Goal: Information Seeking & Learning: Learn about a topic

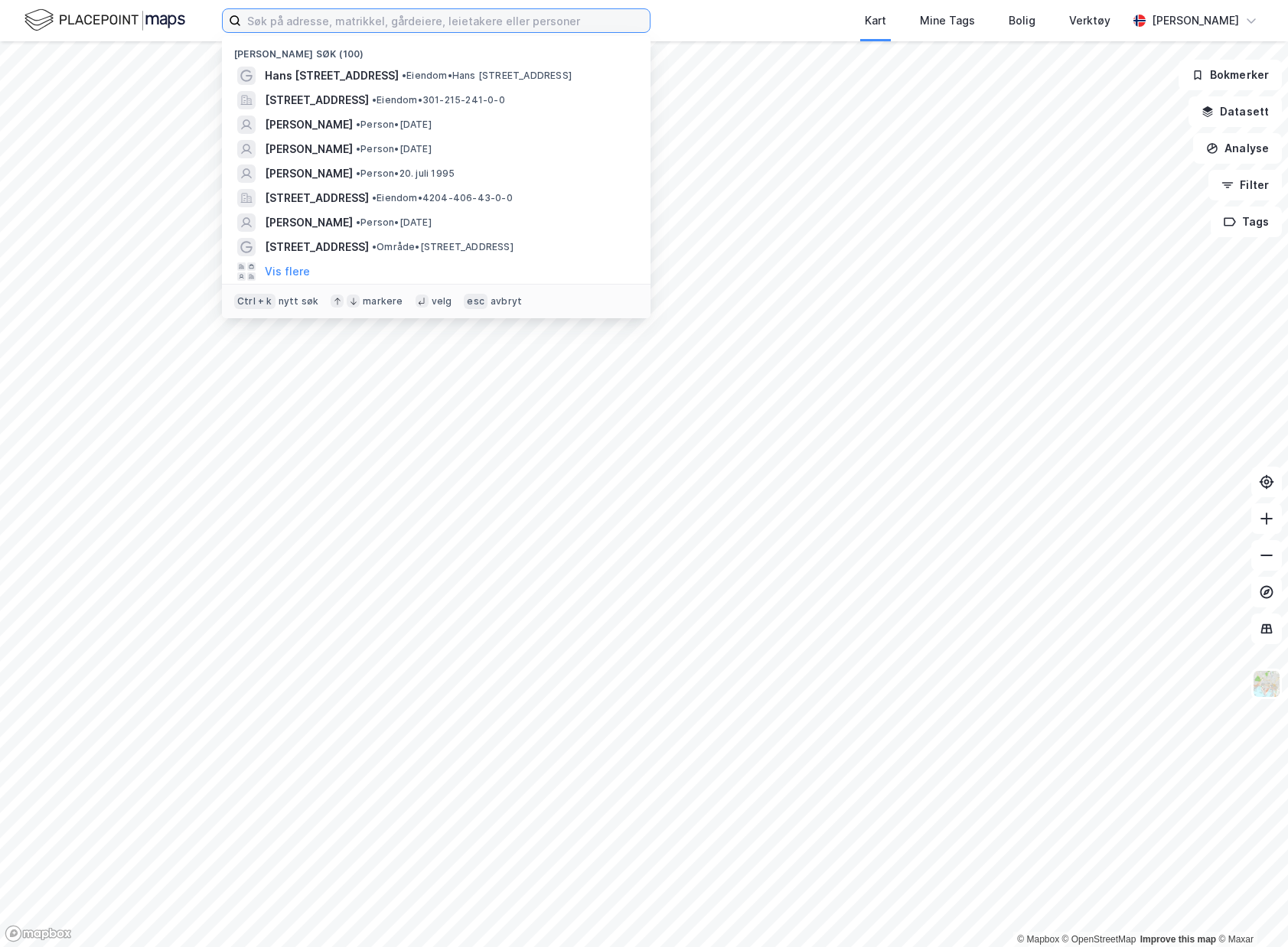
click at [369, 27] on input at bounding box center [445, 20] width 409 height 23
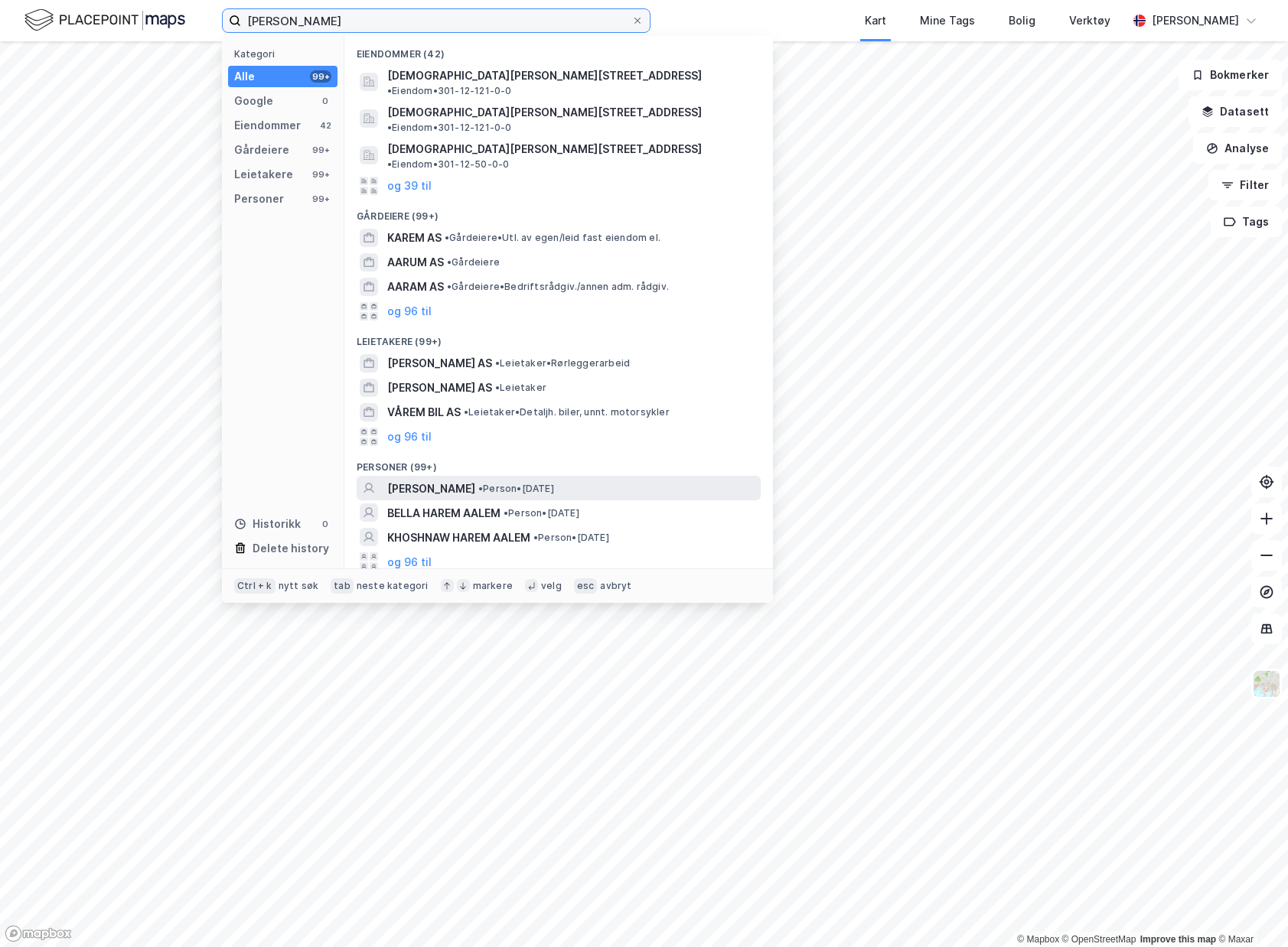
type input "[PERSON_NAME]"
click at [554, 483] on span "• Person • [DATE]" at bounding box center [516, 489] width 76 height 12
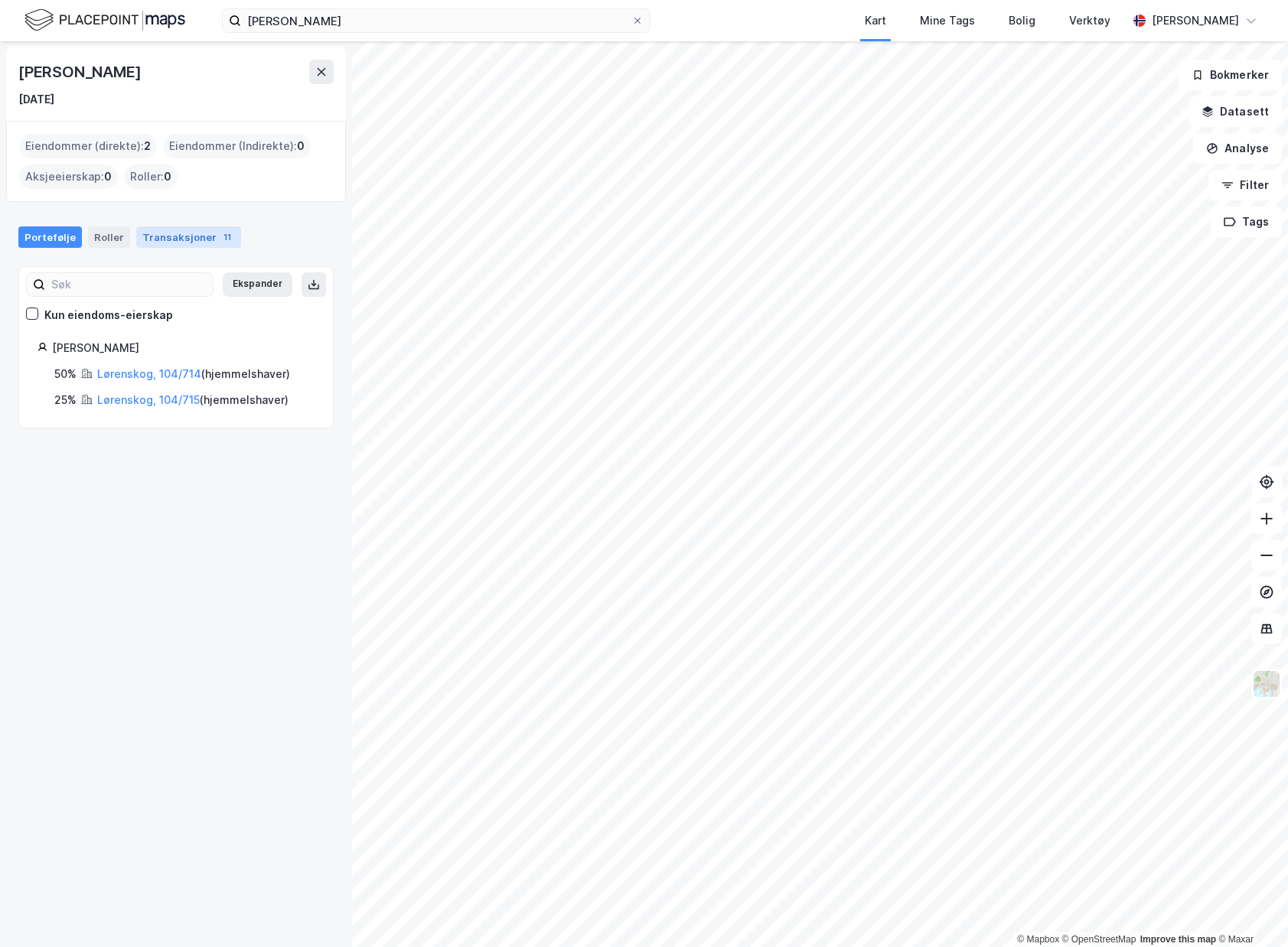
click at [167, 229] on div "Transaksjoner 11" at bounding box center [189, 237] width 105 height 21
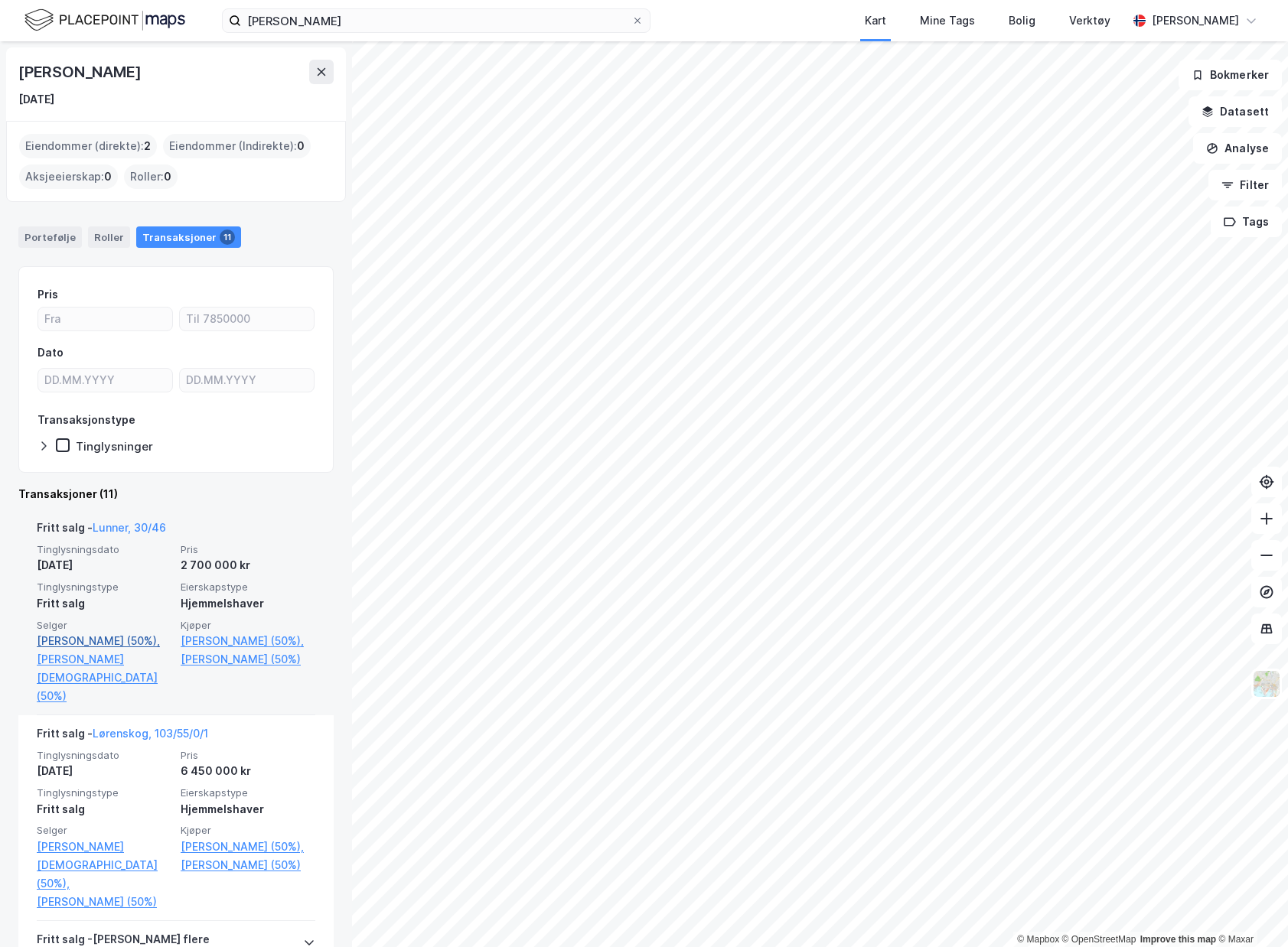
click at [123, 642] on link "[PERSON_NAME] (50%)," at bounding box center [104, 641] width 135 height 18
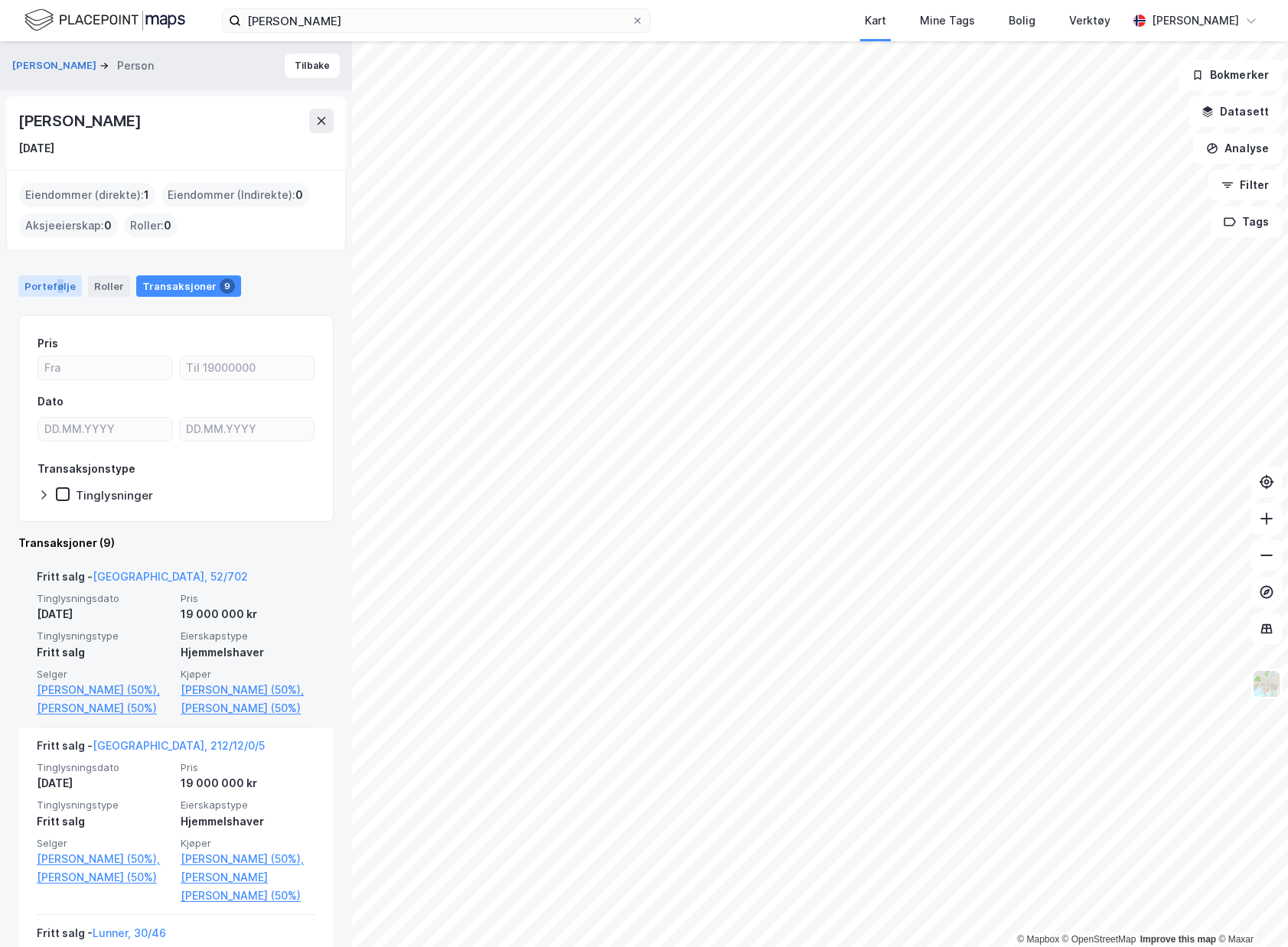
click at [58, 291] on div "Portefølje" at bounding box center [50, 286] width 64 height 21
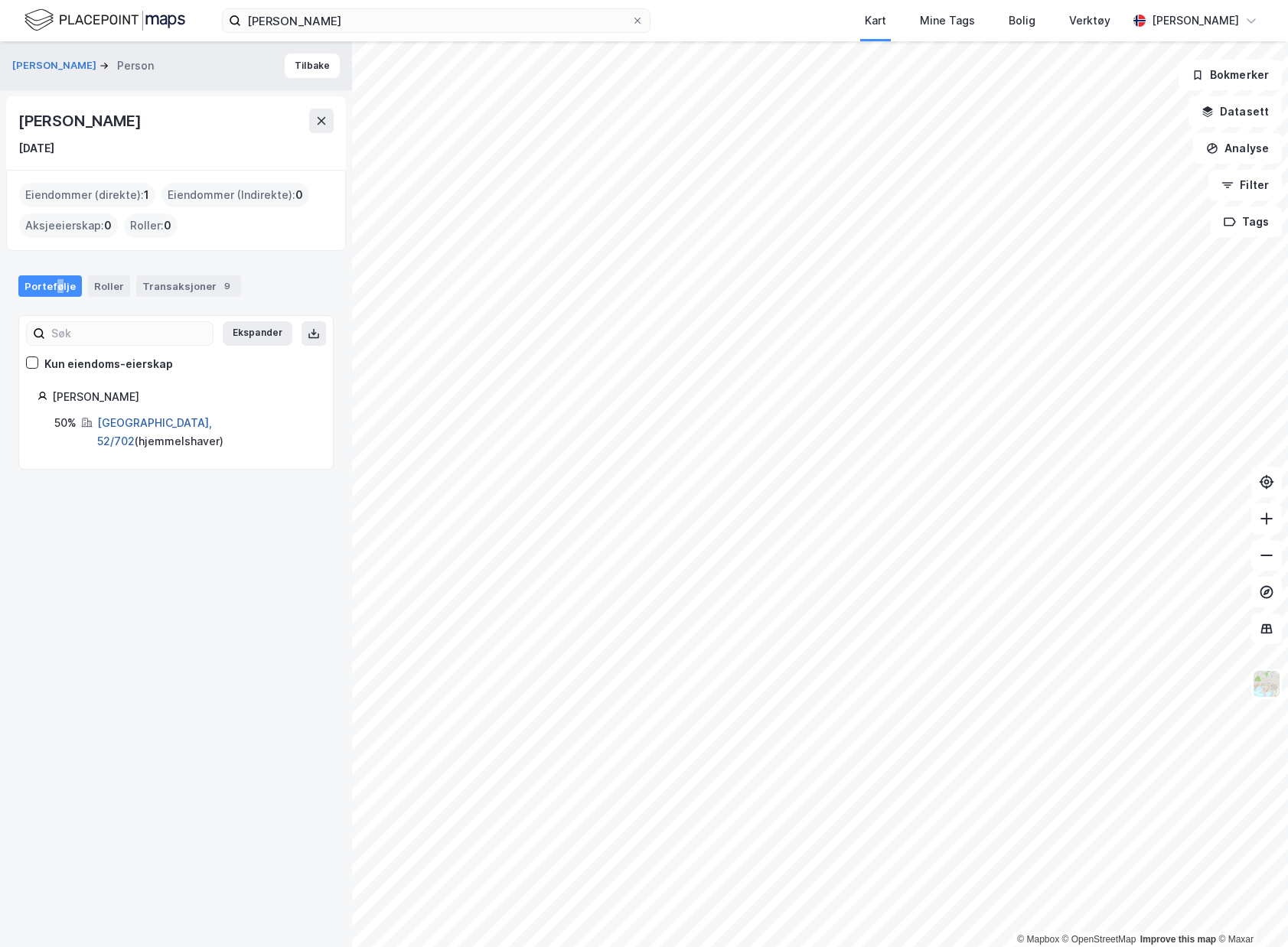
click at [151, 424] on link "[GEOGRAPHIC_DATA], 52/702" at bounding box center [154, 432] width 115 height 32
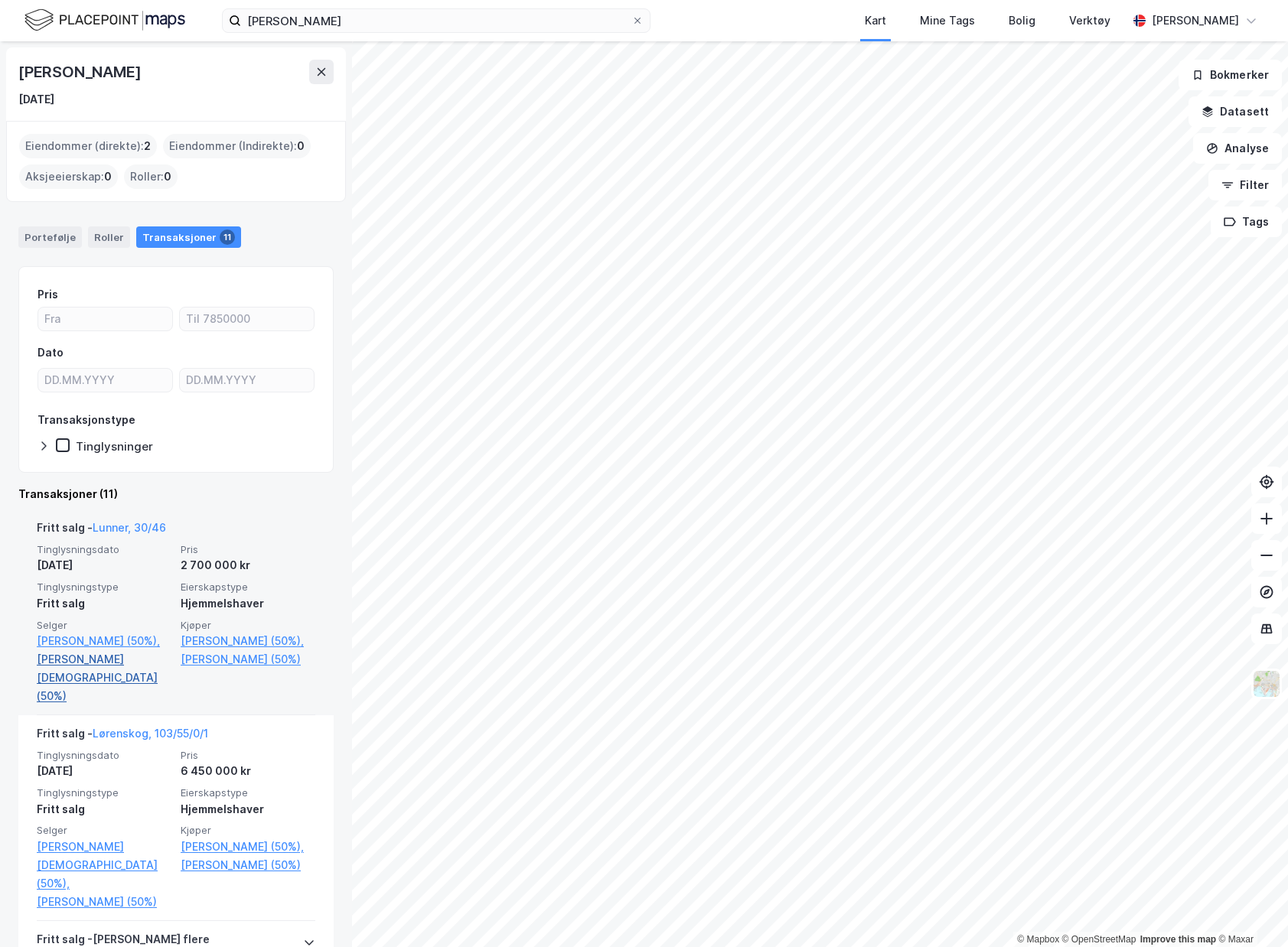
click at [140, 663] on link "[PERSON_NAME][DEMOGRAPHIC_DATA] (50%)" at bounding box center [104, 677] width 135 height 55
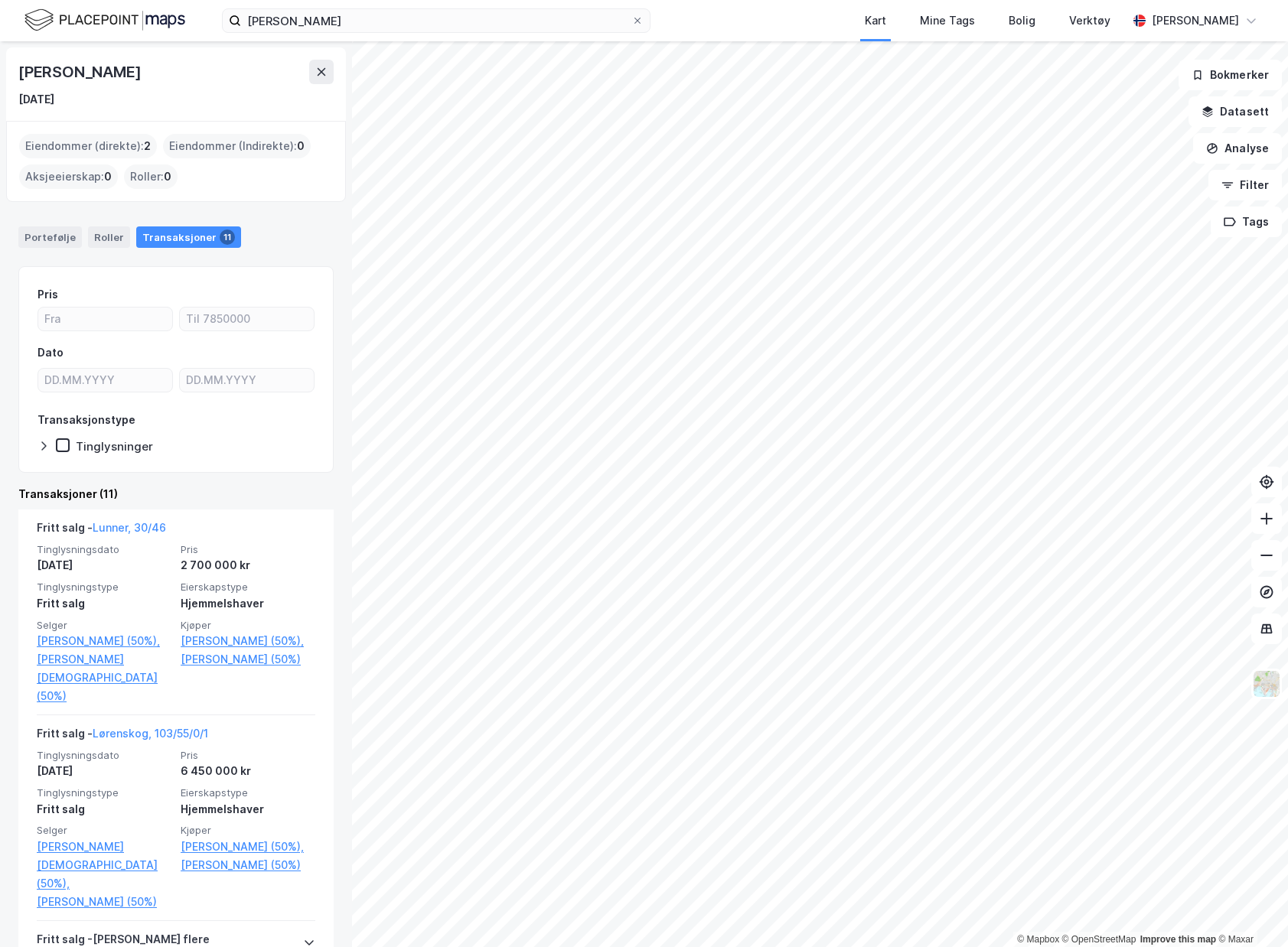
drag, startPoint x: 41, startPoint y: 253, endPoint x: 52, endPoint y: 245, distance: 13.6
click at [42, 253] on div "Portefølje Roller Transaksjoner 11" at bounding box center [176, 231] width 352 height 46
click at [52, 244] on div "Portefølje" at bounding box center [50, 237] width 64 height 21
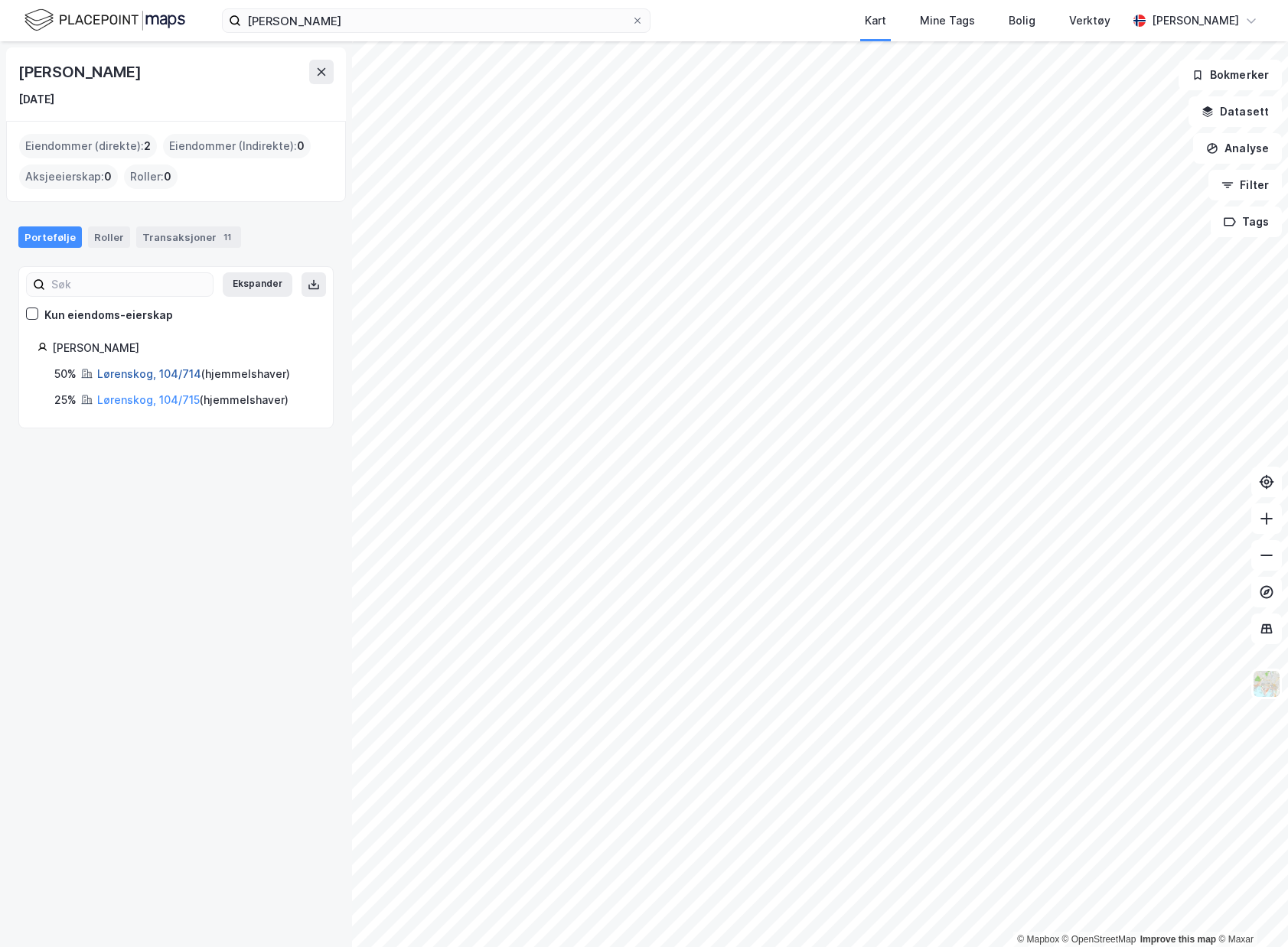
click at [157, 371] on link "Lørenskog, 104/714" at bounding box center [149, 374] width 104 height 13
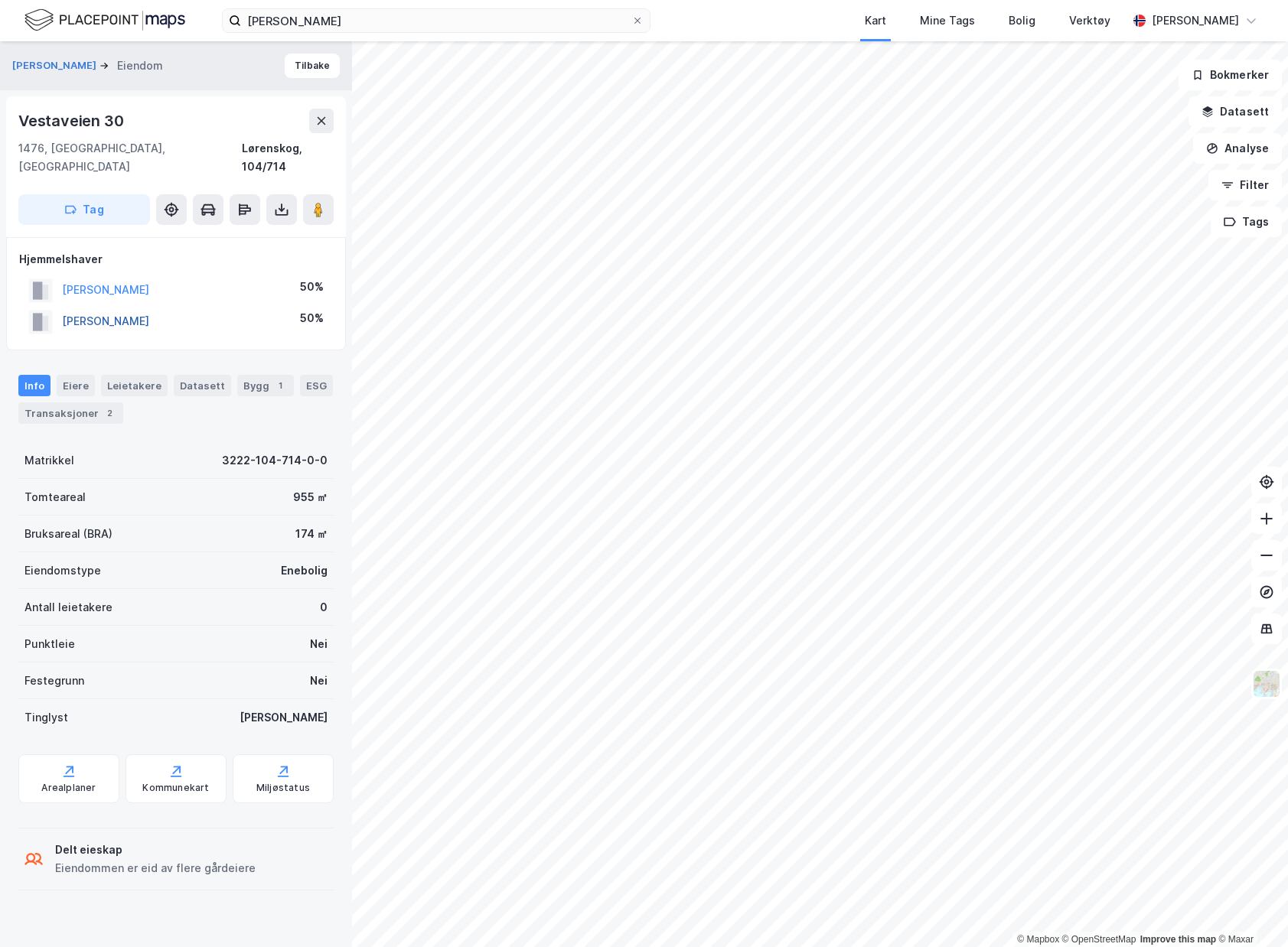
click at [0, 0] on button "[PERSON_NAME]" at bounding box center [0, 0] width 0 height 0
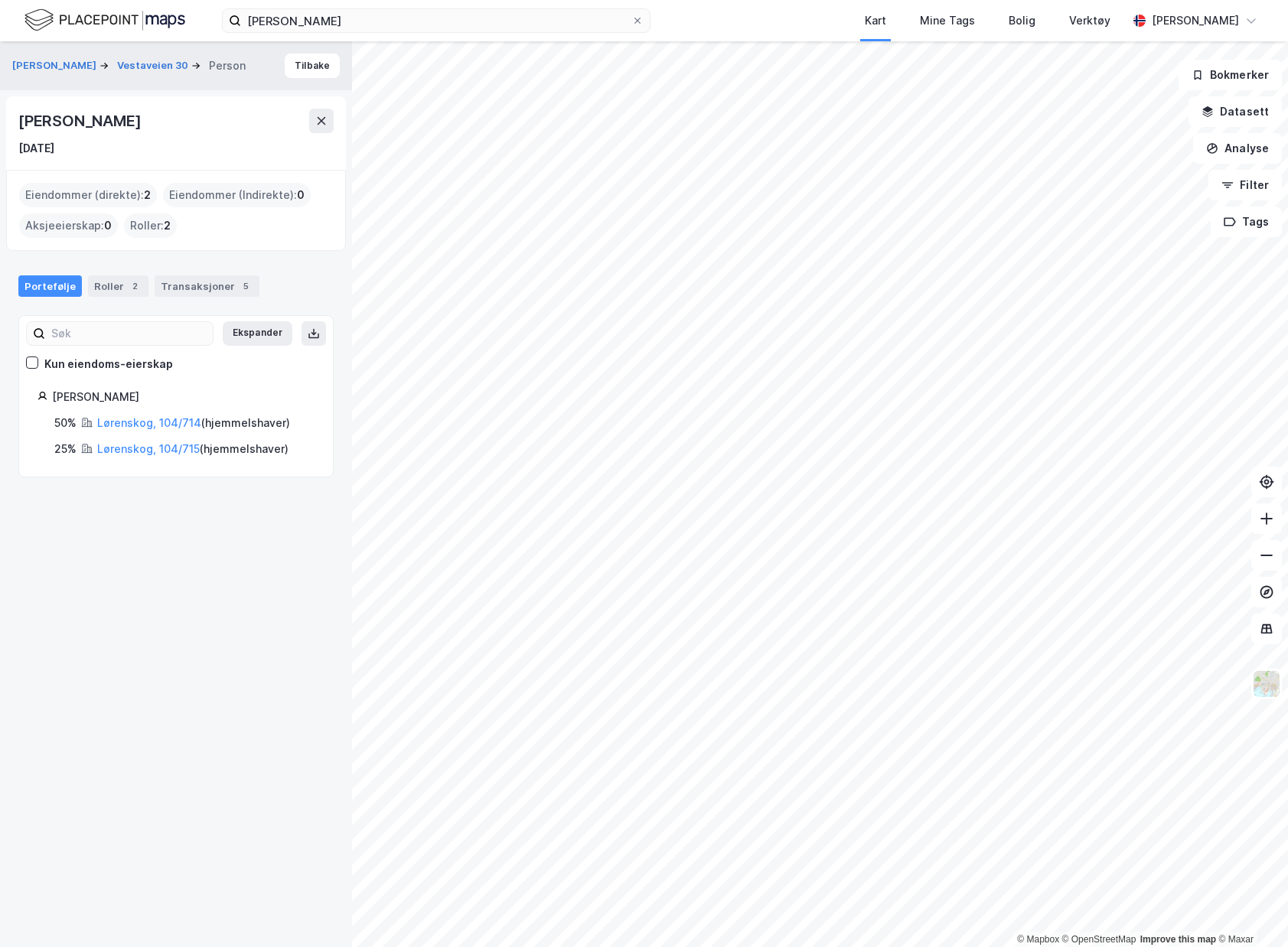
drag, startPoint x: 63, startPoint y: 122, endPoint x: -21, endPoint y: 122, distance: 84.0
click at [0, 122] on html "[PERSON_NAME] Kart Mine Tags Bolig Verktøy [PERSON_NAME] © Mapbox © OpenStreetM…" at bounding box center [644, 474] width 1288 height 947
click at [255, 164] on div "[PERSON_NAME] [DATE]" at bounding box center [176, 133] width 340 height 74
drag, startPoint x: 160, startPoint y: 129, endPoint x: 21, endPoint y: 125, distance: 139.1
click at [21, 125] on div "[PERSON_NAME]" at bounding box center [176, 121] width 315 height 25
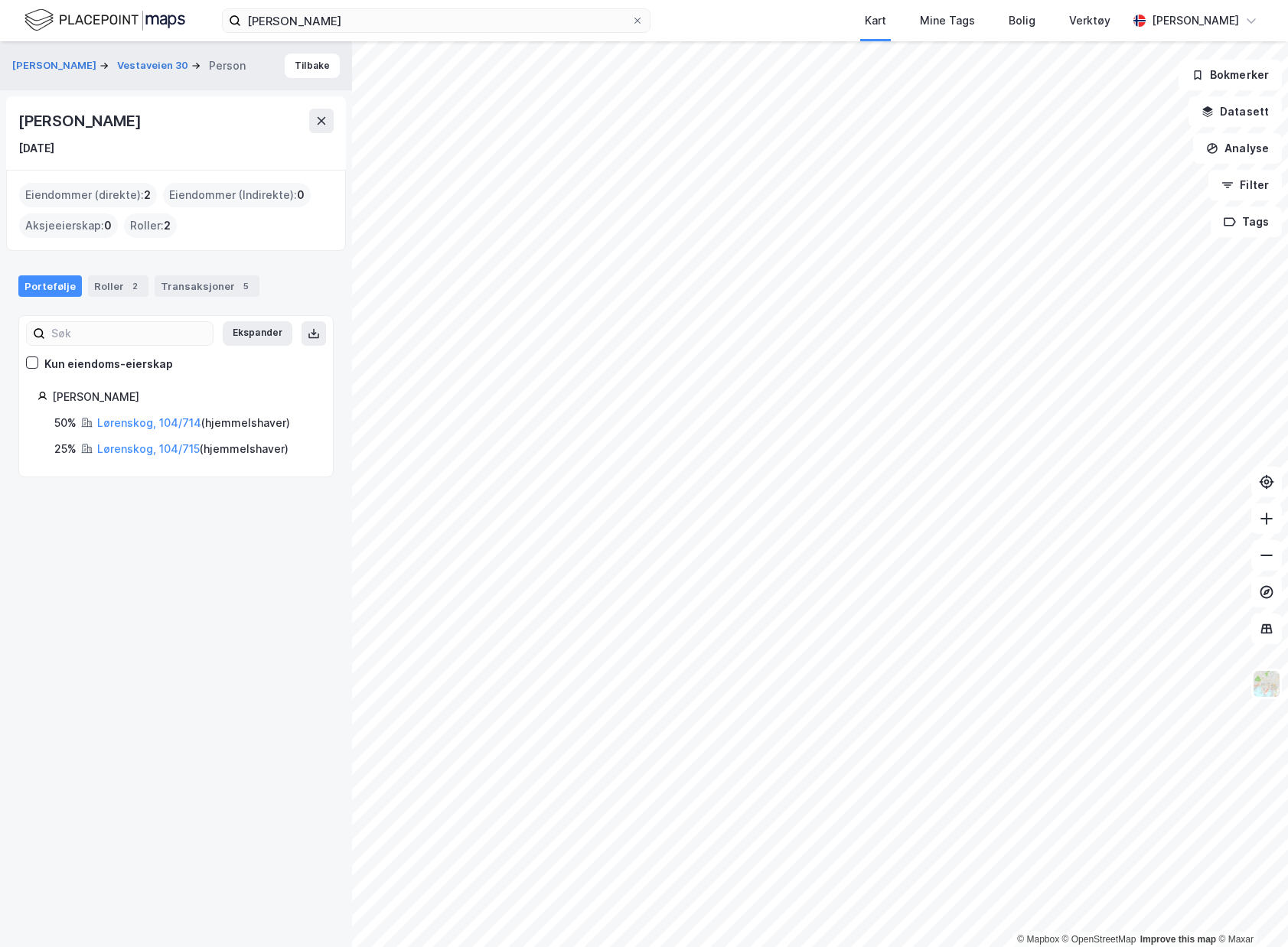
copy div "[PERSON_NAME]"
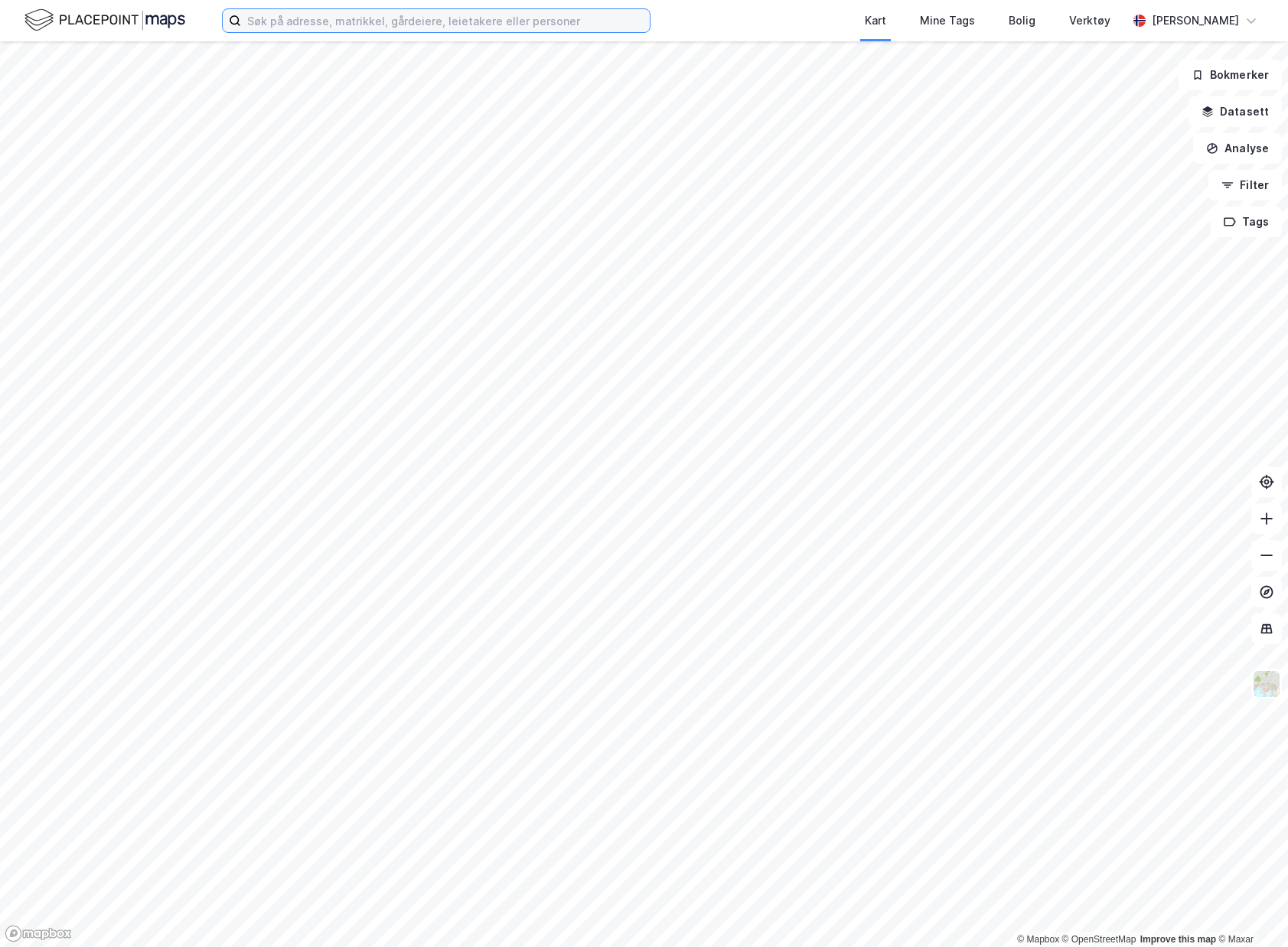
click at [370, 15] on input at bounding box center [445, 20] width 409 height 23
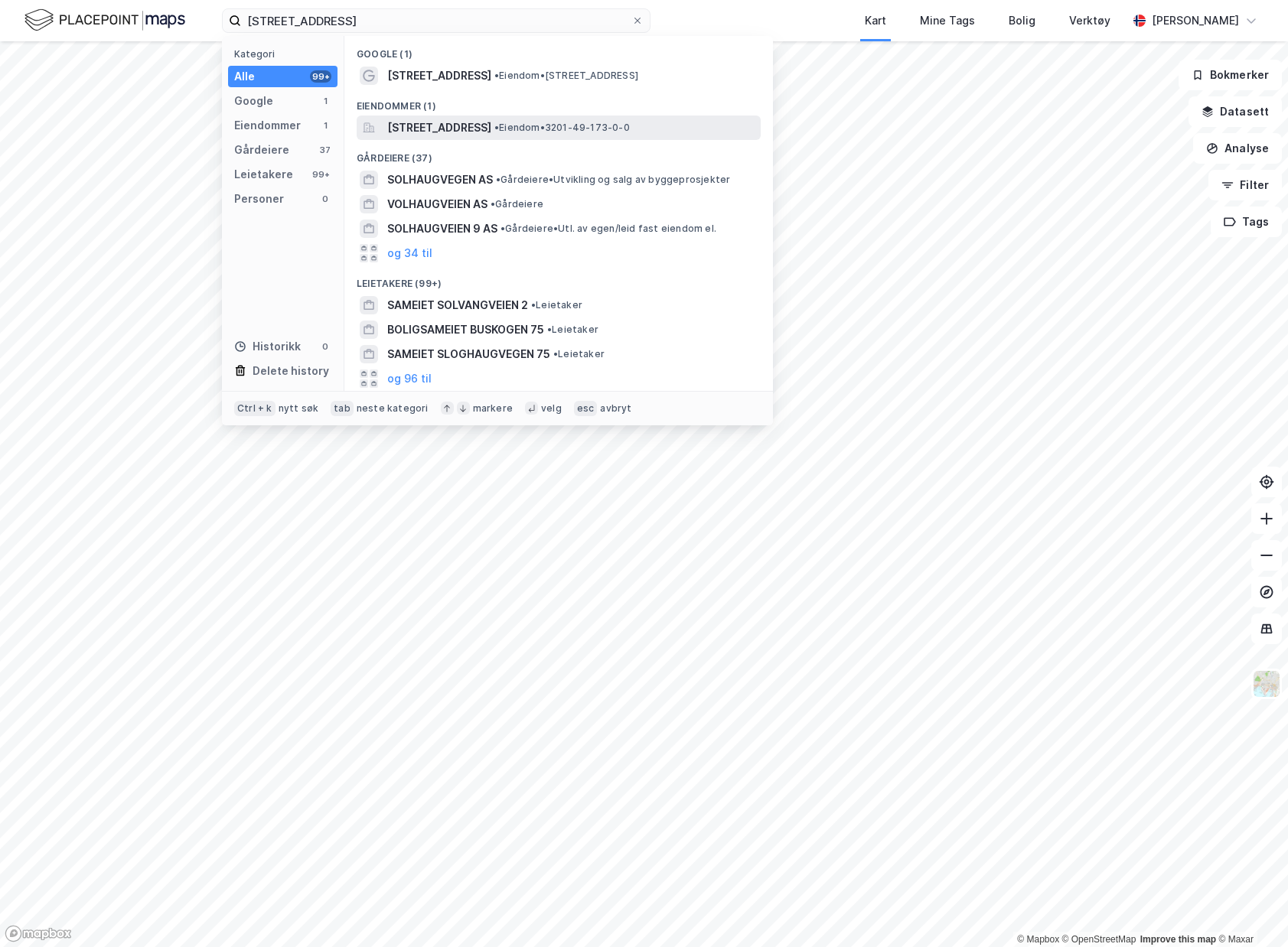
click at [473, 120] on span "Solhaugveien 75, 1337, SANDVIKA, BÆRUM" at bounding box center [439, 127] width 104 height 18
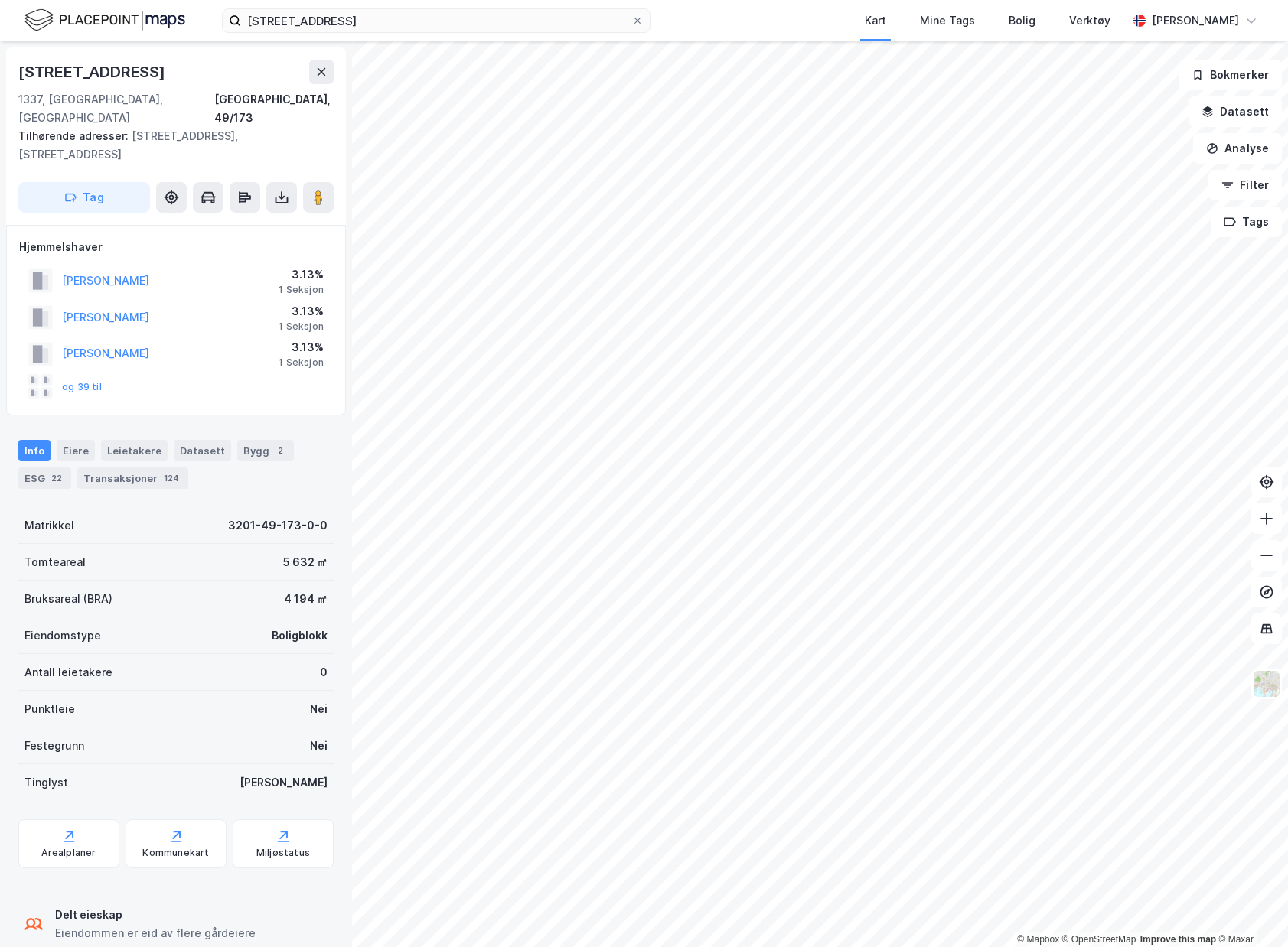
click at [95, 380] on div "og 39 til" at bounding box center [65, 387] width 74 height 25
click at [89, 375] on div "og 39 til" at bounding box center [65, 387] width 74 height 25
click at [90, 375] on div "og 39 til" at bounding box center [65, 387] width 74 height 25
click at [0, 0] on button "og 39 til" at bounding box center [0, 0] width 0 height 0
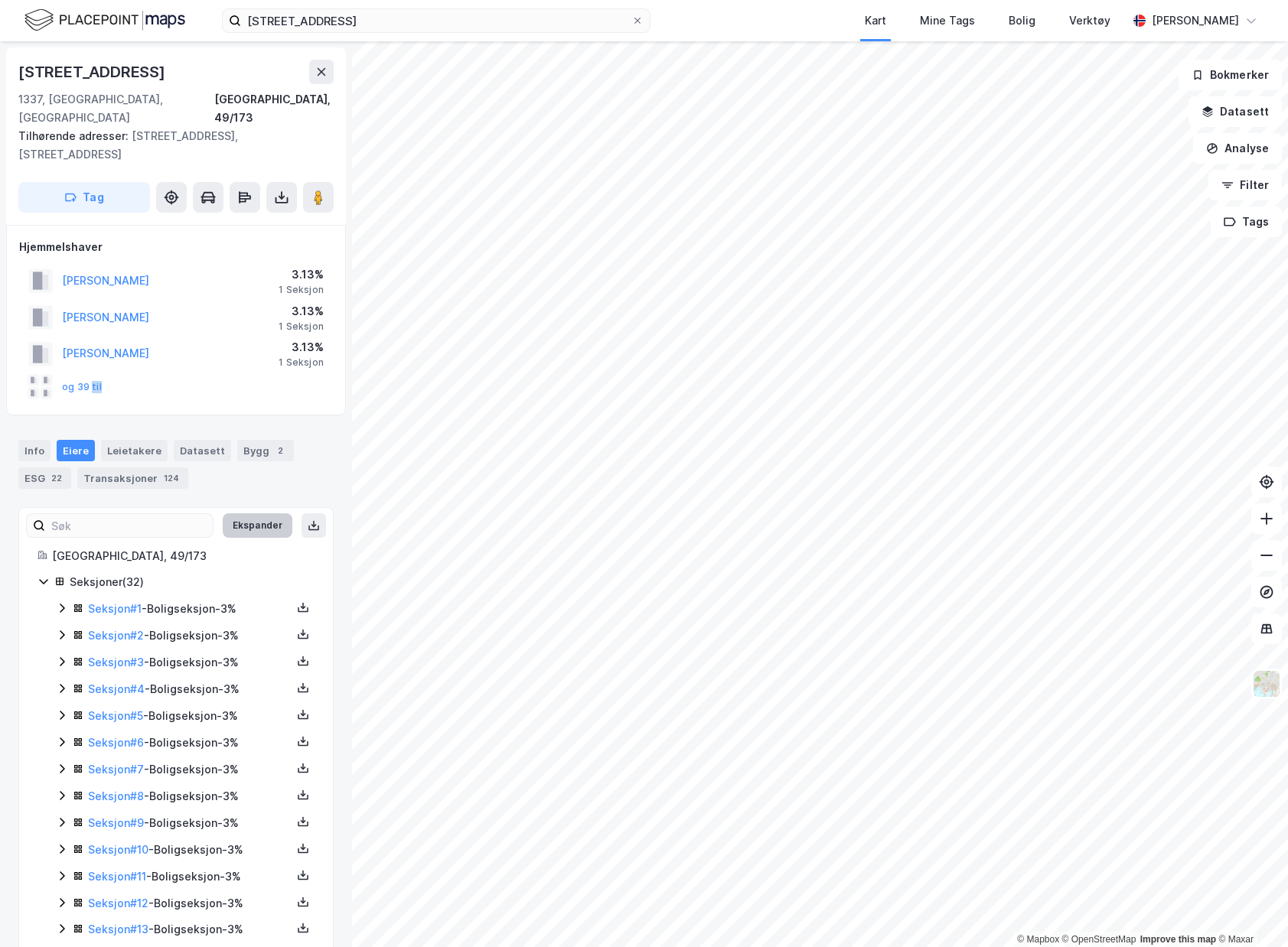
click at [250, 514] on button "Ekspander" at bounding box center [257, 526] width 70 height 25
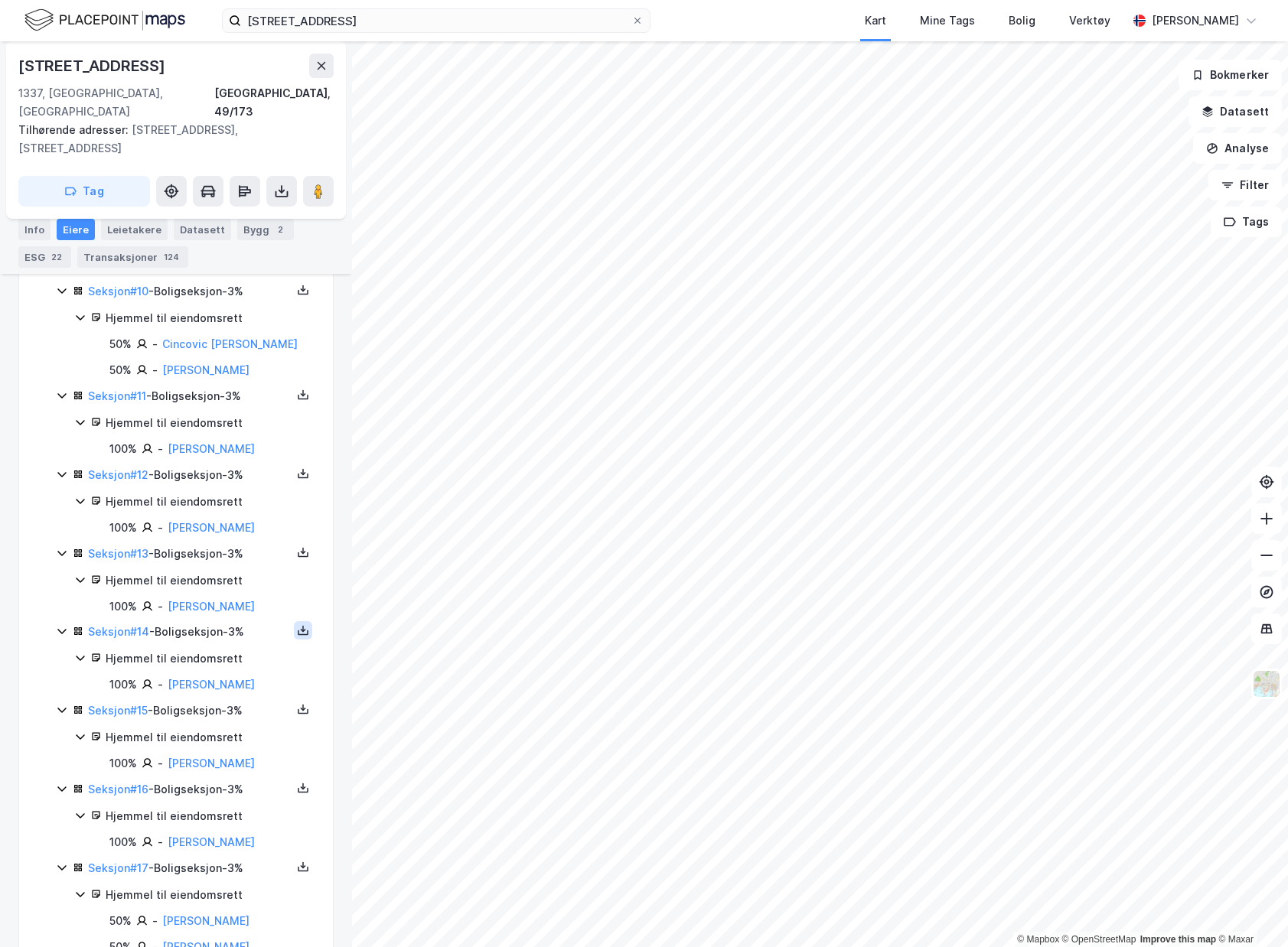
scroll to position [1147, 0]
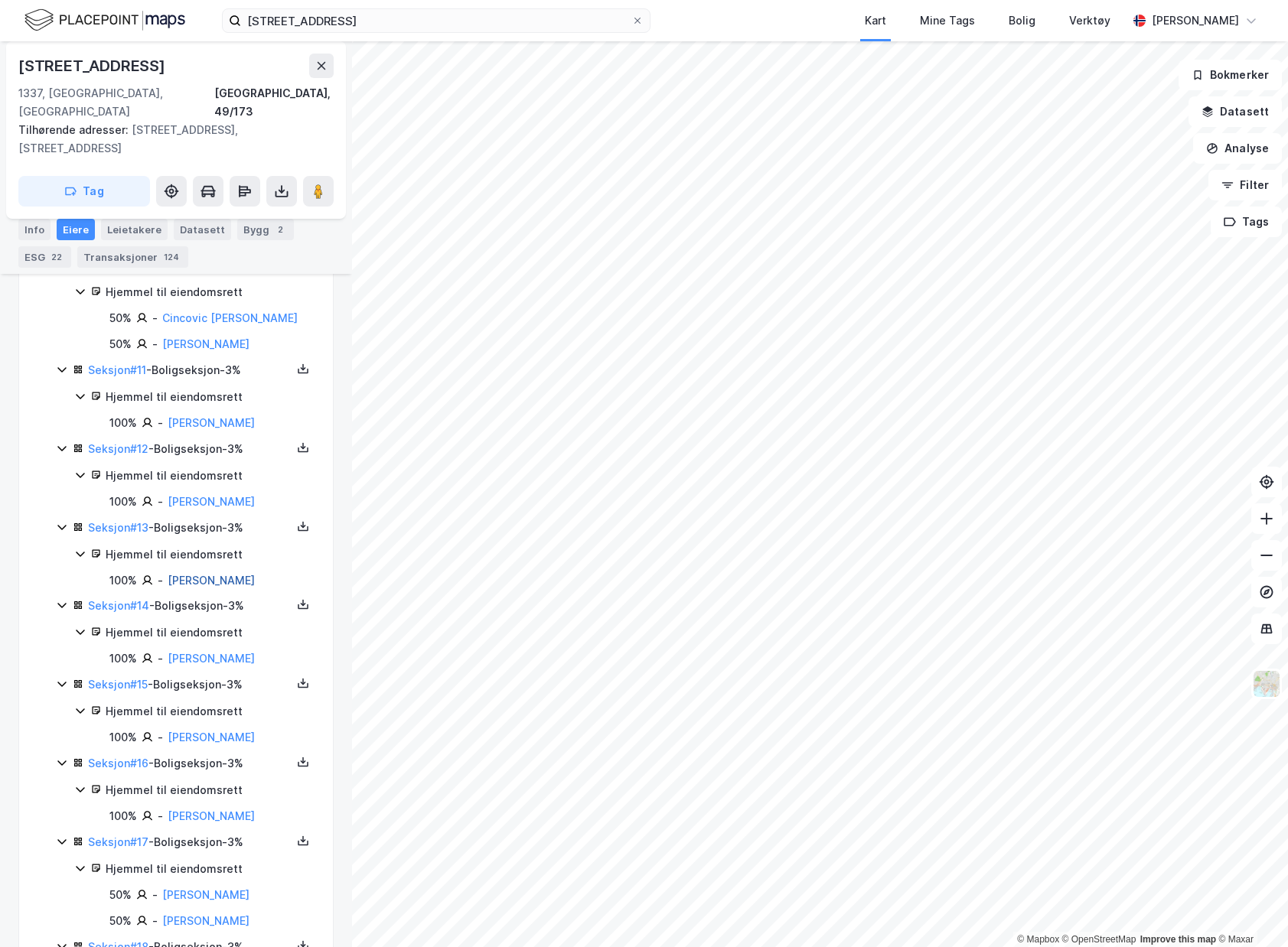
click at [222, 574] on link "Sandvik Jostein Inge G" at bounding box center [211, 580] width 88 height 13
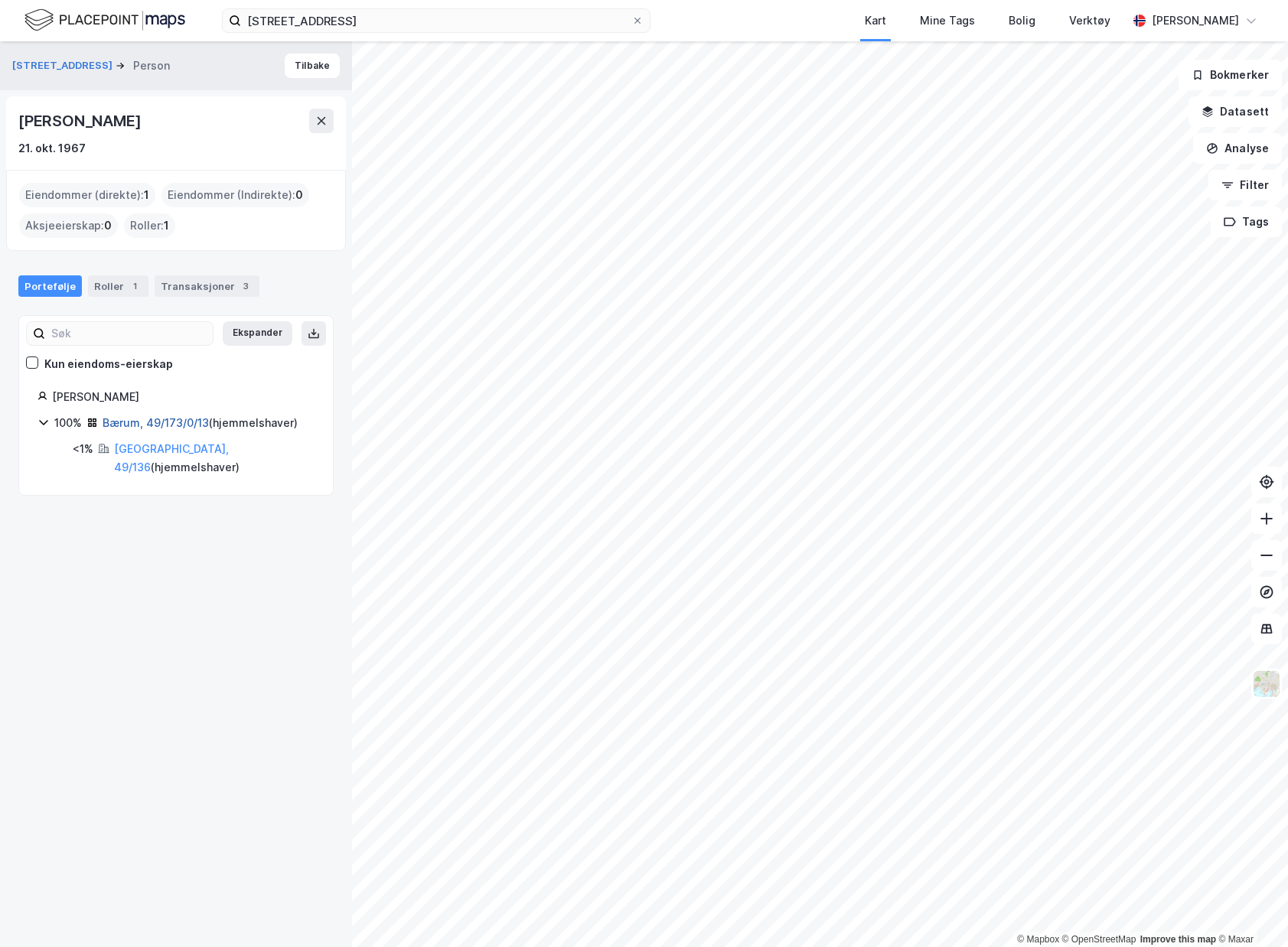
click at [163, 422] on link "Bærum, 49/173/0/13" at bounding box center [156, 423] width 107 height 13
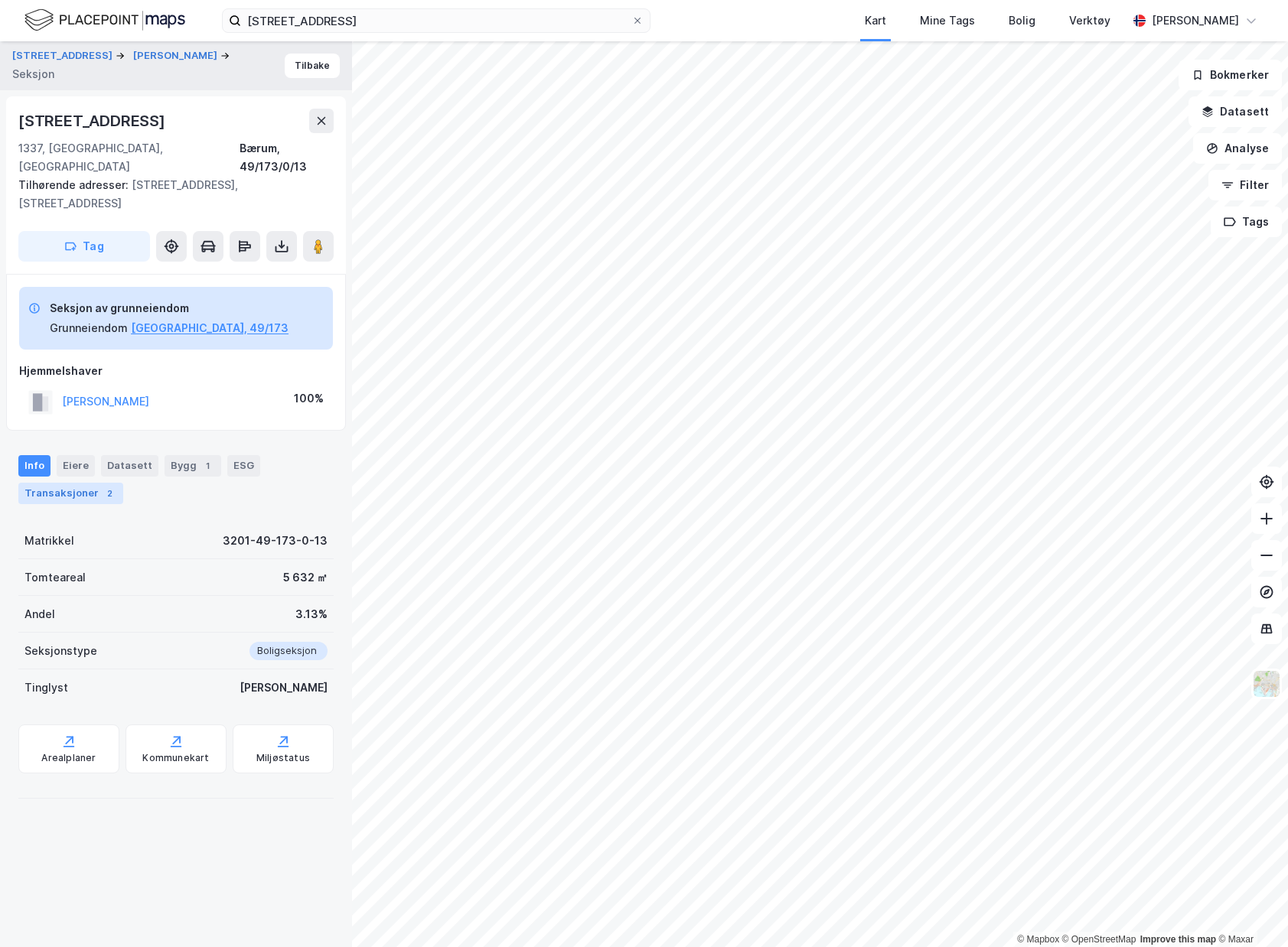
click at [81, 483] on div "Transaksjoner 2" at bounding box center [71, 494] width 105 height 21
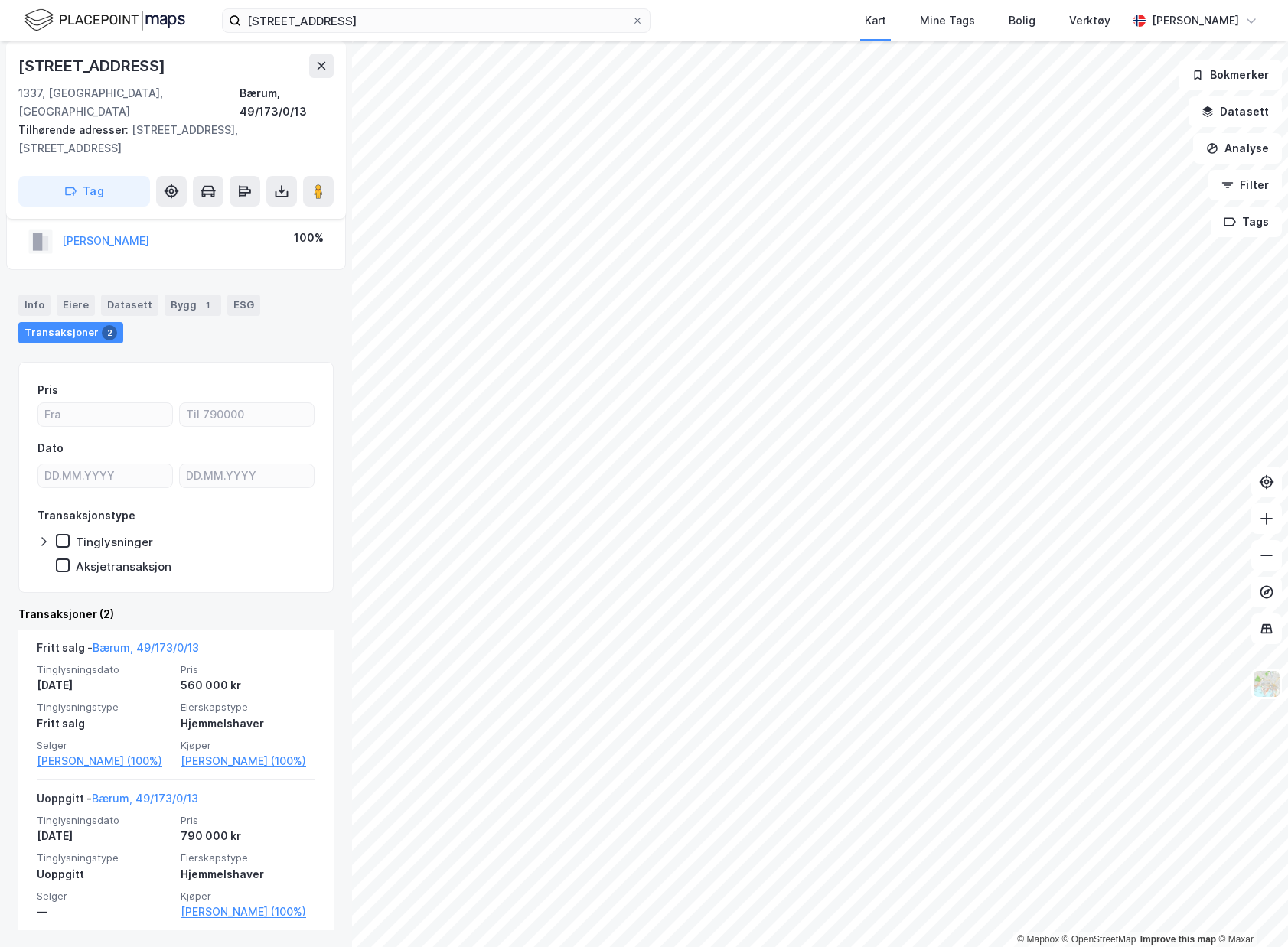
scroll to position [162, 0]
click at [35, 293] on div "Info" at bounding box center [34, 304] width 32 height 21
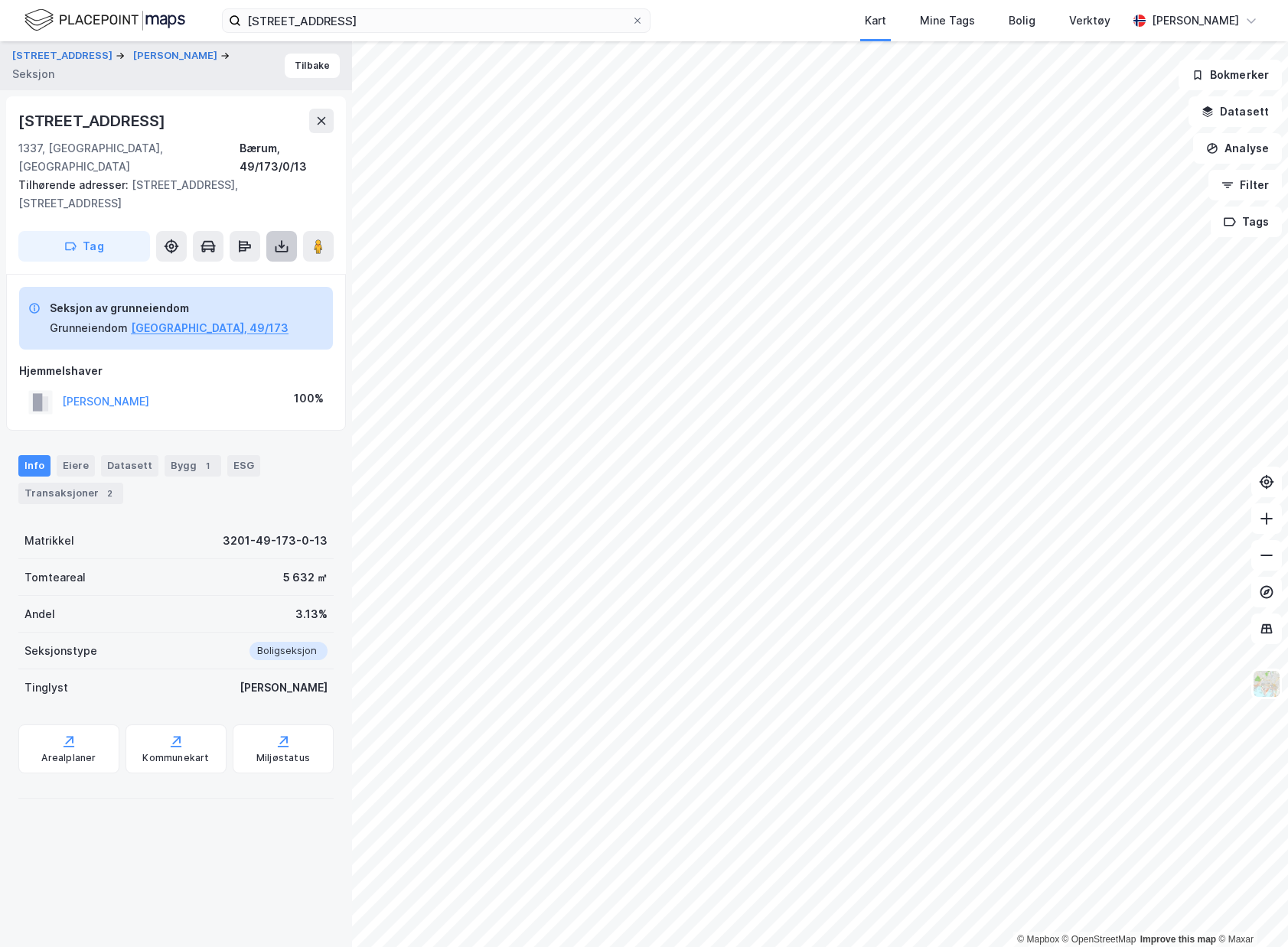
drag, startPoint x: 277, startPoint y: 227, endPoint x: 266, endPoint y: 243, distance: 19.4
click at [277, 239] on icon at bounding box center [281, 246] width 15 height 15
click at [250, 270] on div "Last ned grunnbok" at bounding box center [205, 277] width 88 height 12
click at [57, 483] on div "Transaksjoner 2" at bounding box center [71, 494] width 105 height 21
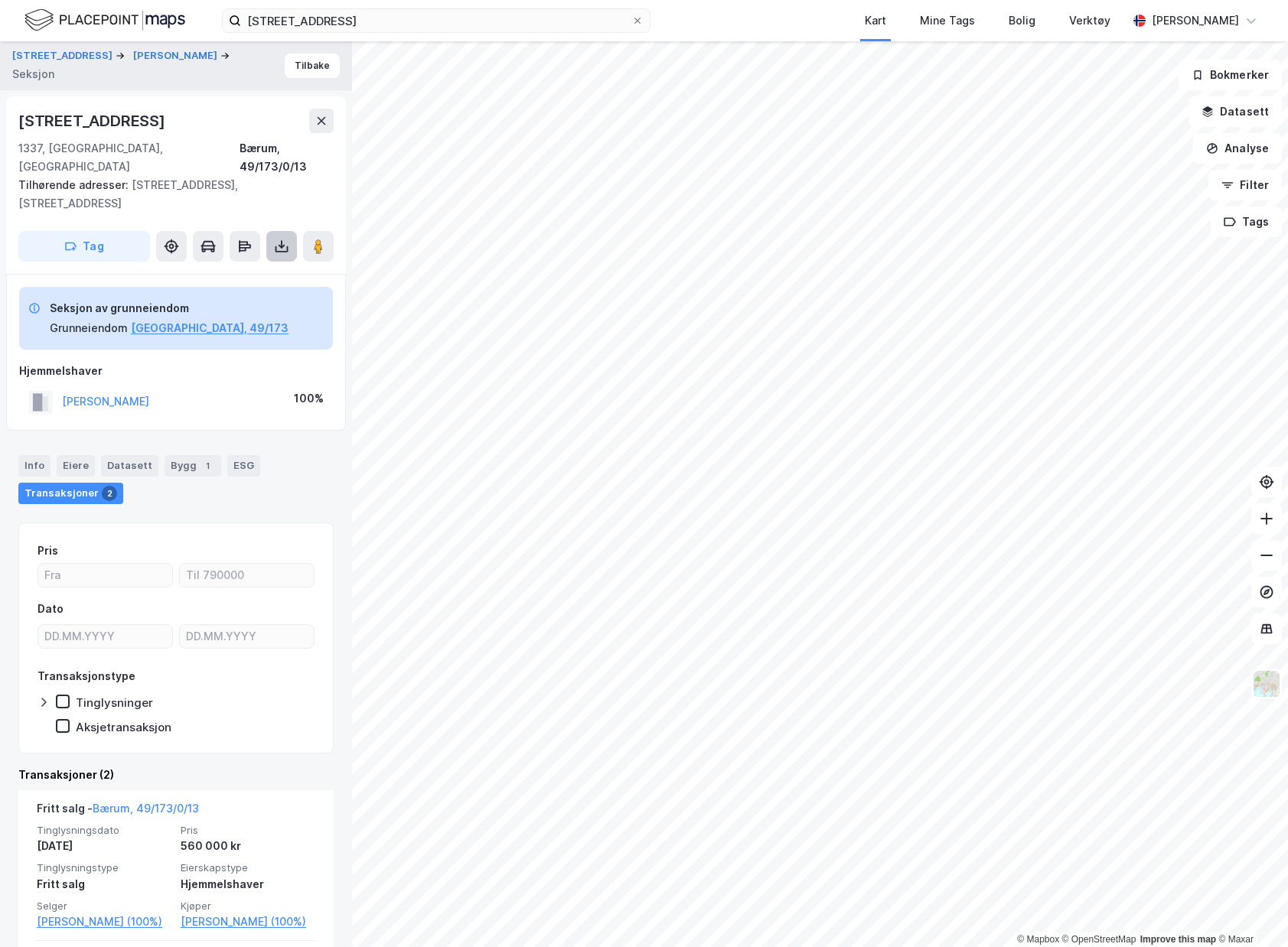
click at [284, 239] on icon at bounding box center [281, 246] width 15 height 15
click at [316, 492] on div "Info Eiere Datasett Bygg 1 ESG Transaksjoner 2 Pris Dato Transaksjonstype Tingl…" at bounding box center [176, 773] width 315 height 672
drag, startPoint x: 555, startPoint y: 27, endPoint x: 27, endPoint y: 13, distance: 528.2
click at [37, 14] on div "Solhaugveien 75 Kart Mine Tags Bolig Verktøy Emil Solheim" at bounding box center [644, 20] width 1288 height 41
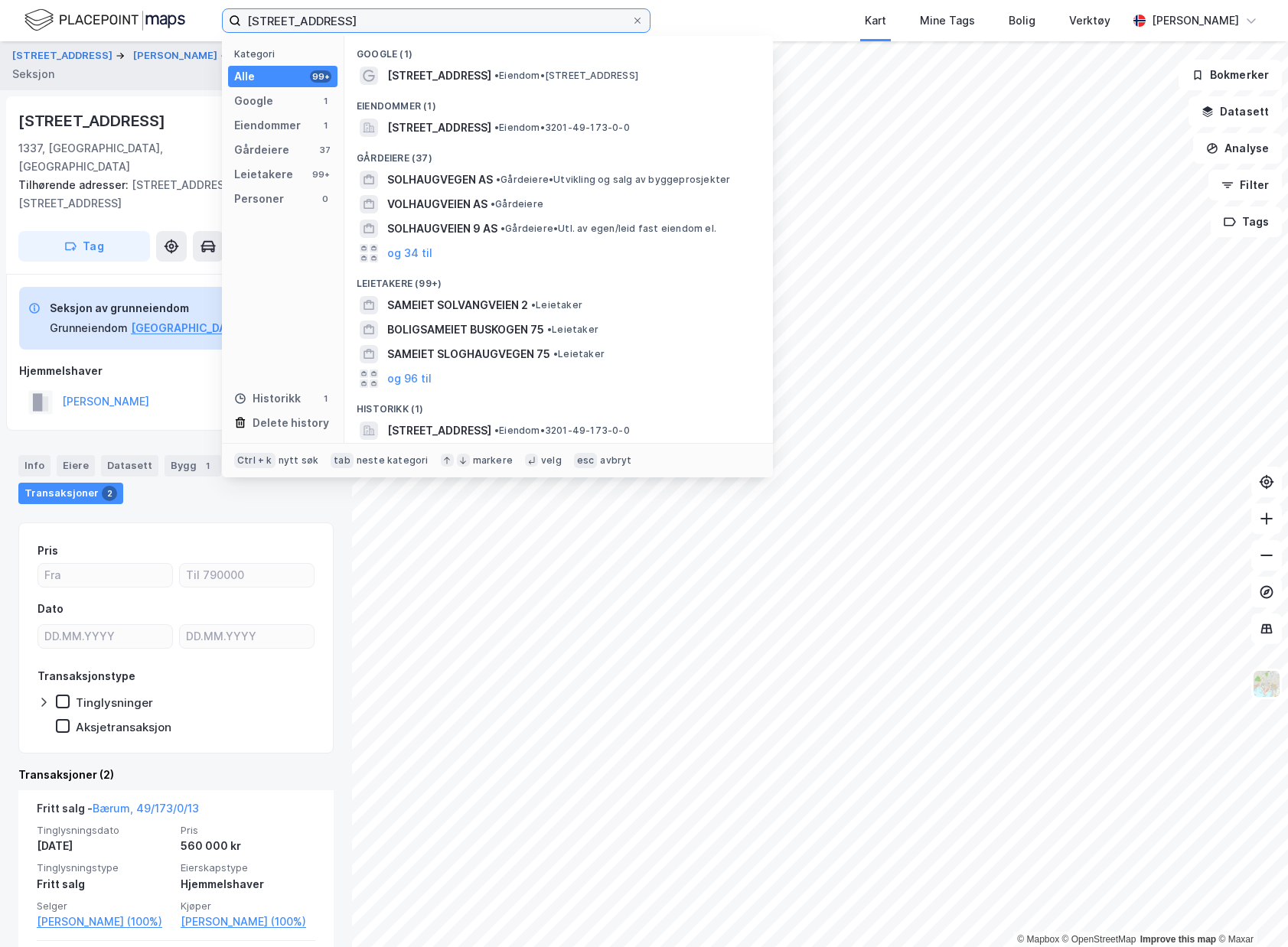
paste input "Ragnhild Hus Fagerbakke"
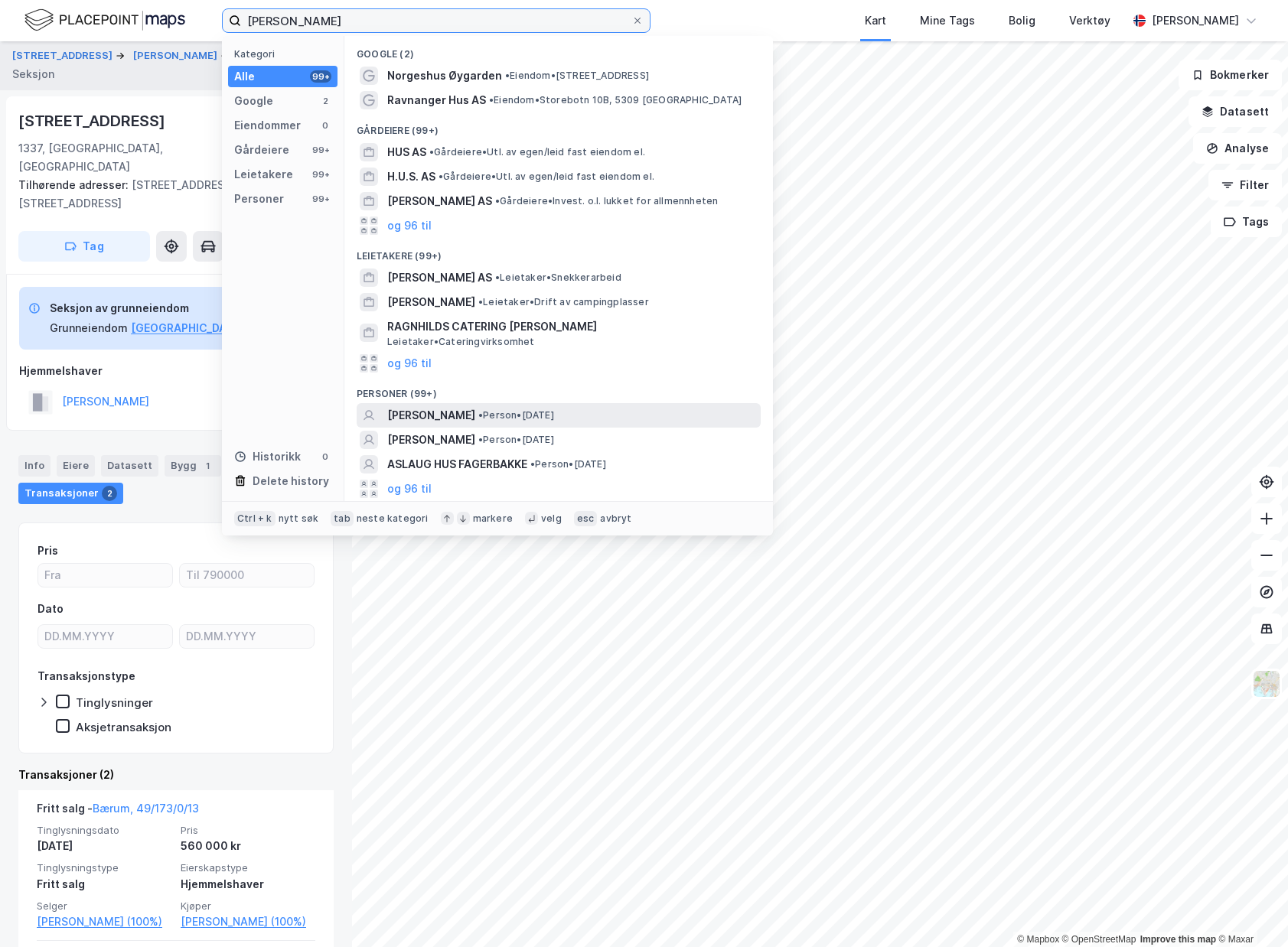
type input "Ragnhild Hus Fagerbakke"
click at [554, 414] on span "• Person • 13. des. 1992" at bounding box center [516, 416] width 76 height 12
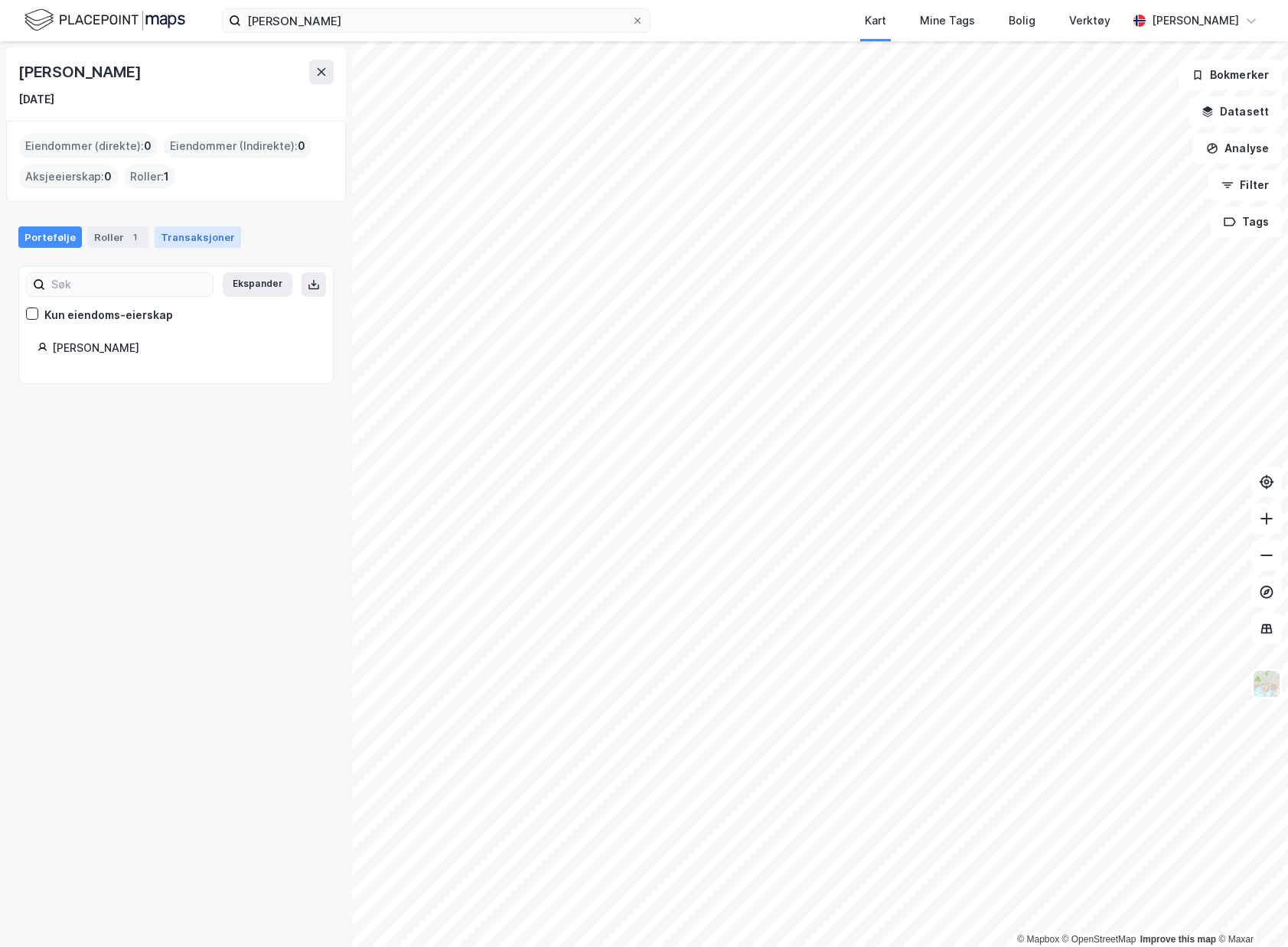
click at [160, 235] on div "Transaksjoner" at bounding box center [198, 237] width 87 height 21
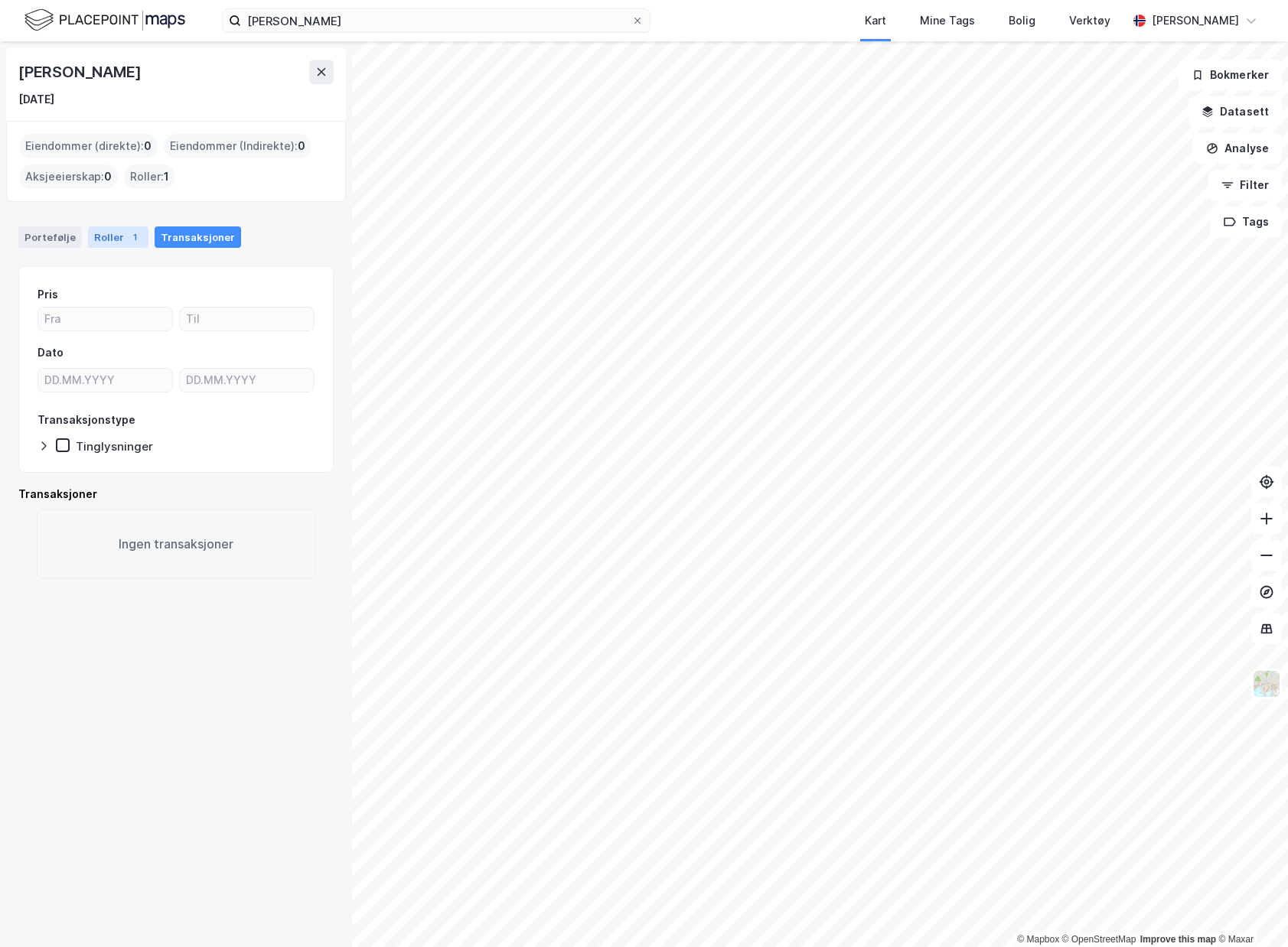
click at [94, 232] on div "Roller 1" at bounding box center [118, 237] width 60 height 21
